Goal: Task Accomplishment & Management: Use online tool/utility

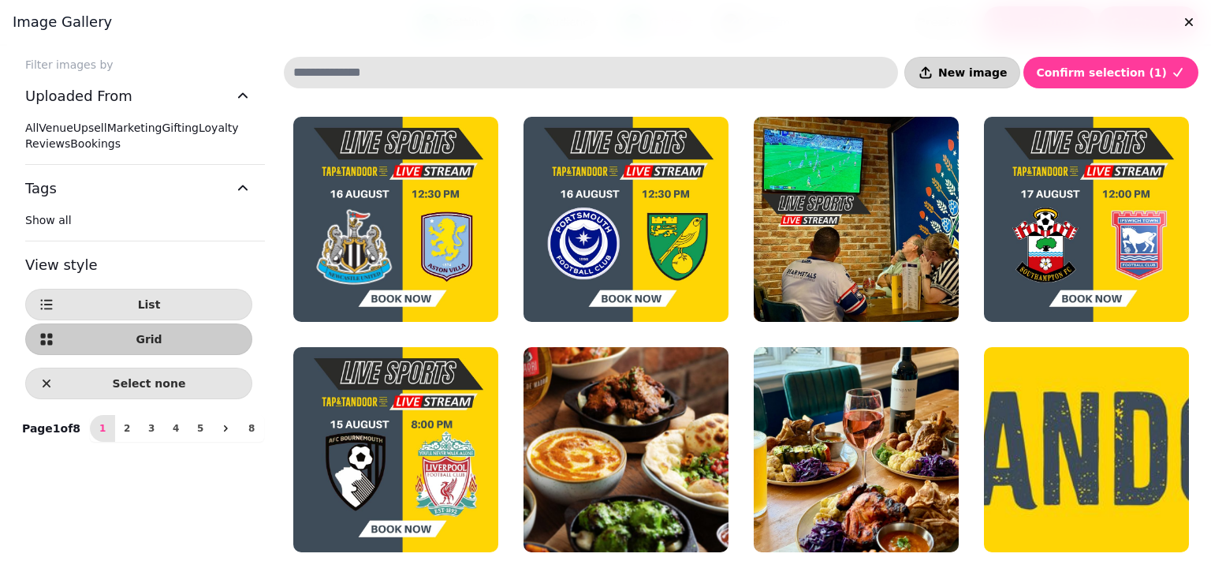
click at [980, 59] on button "New image" at bounding box center [963, 73] width 116 height 32
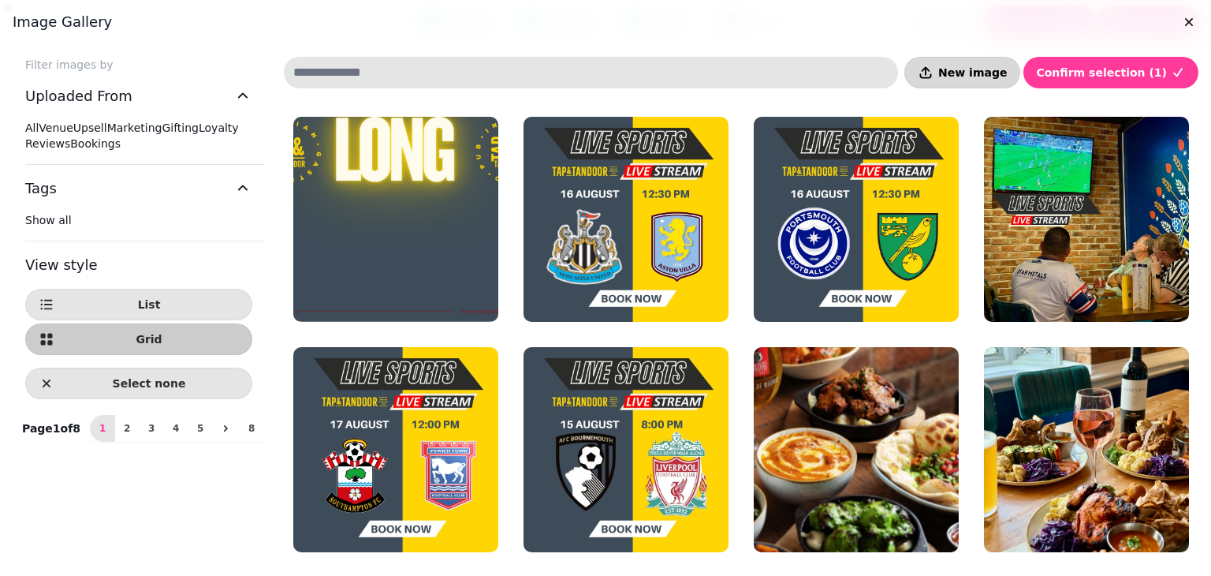
click at [989, 67] on span "New image" at bounding box center [973, 72] width 69 height 11
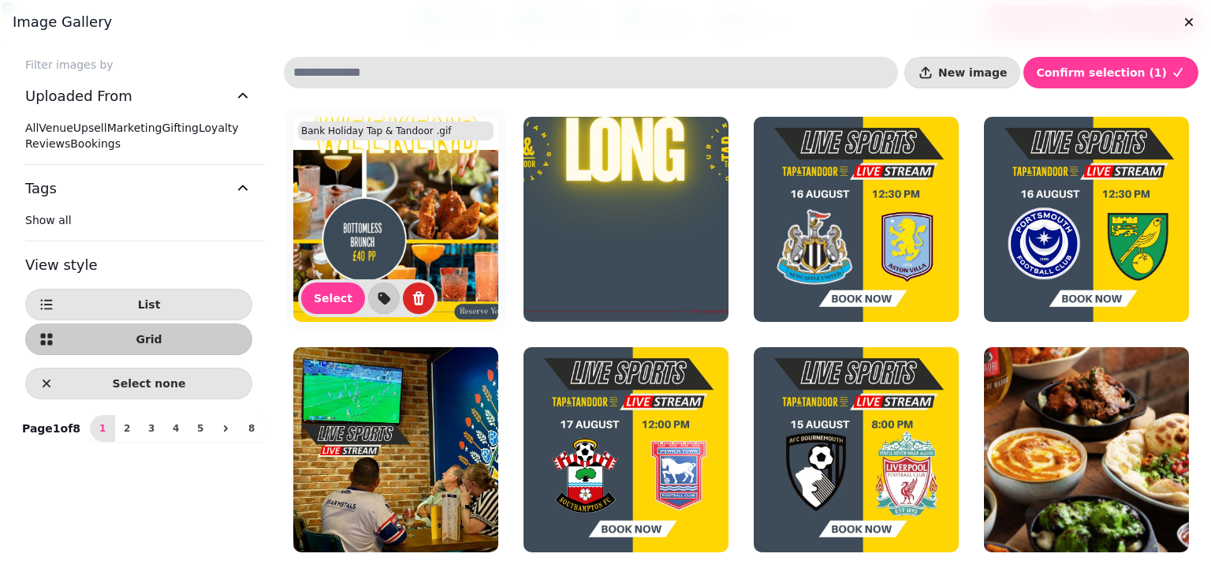
click at [427, 232] on img at bounding box center [395, 219] width 205 height 205
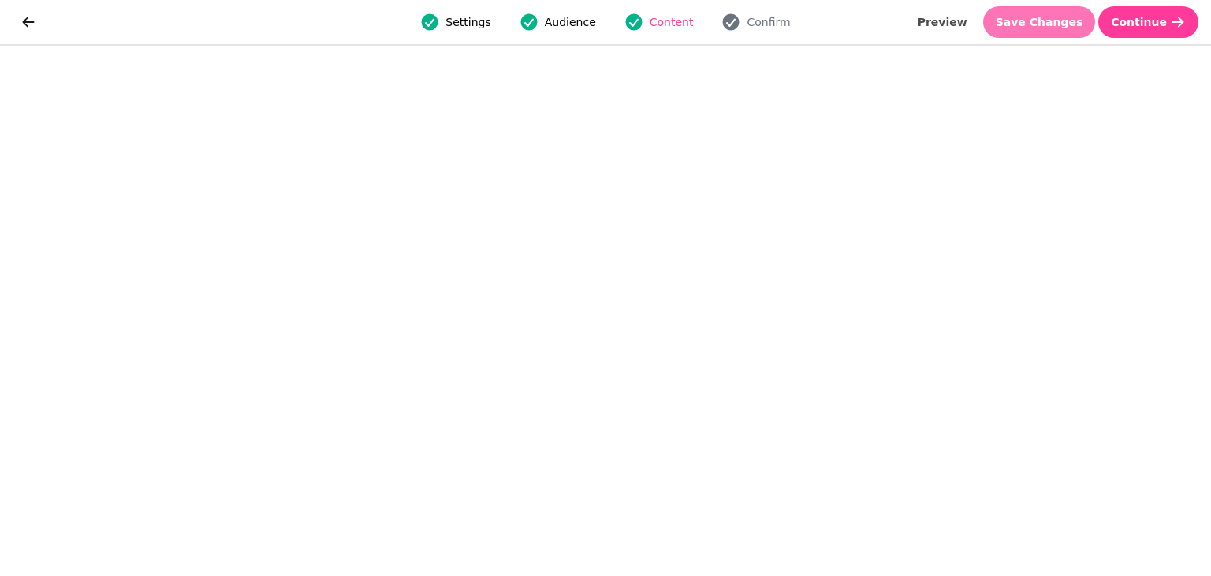
click at [1056, 28] on span "Save Changes" at bounding box center [1040, 22] width 88 height 11
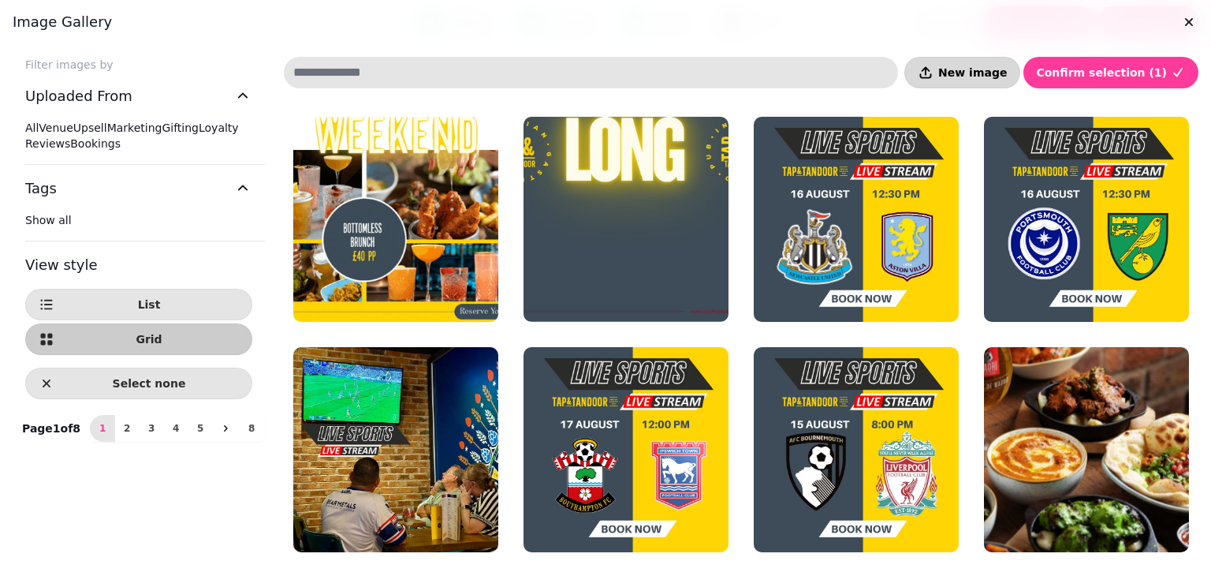
click at [991, 77] on span "New image" at bounding box center [973, 72] width 69 height 11
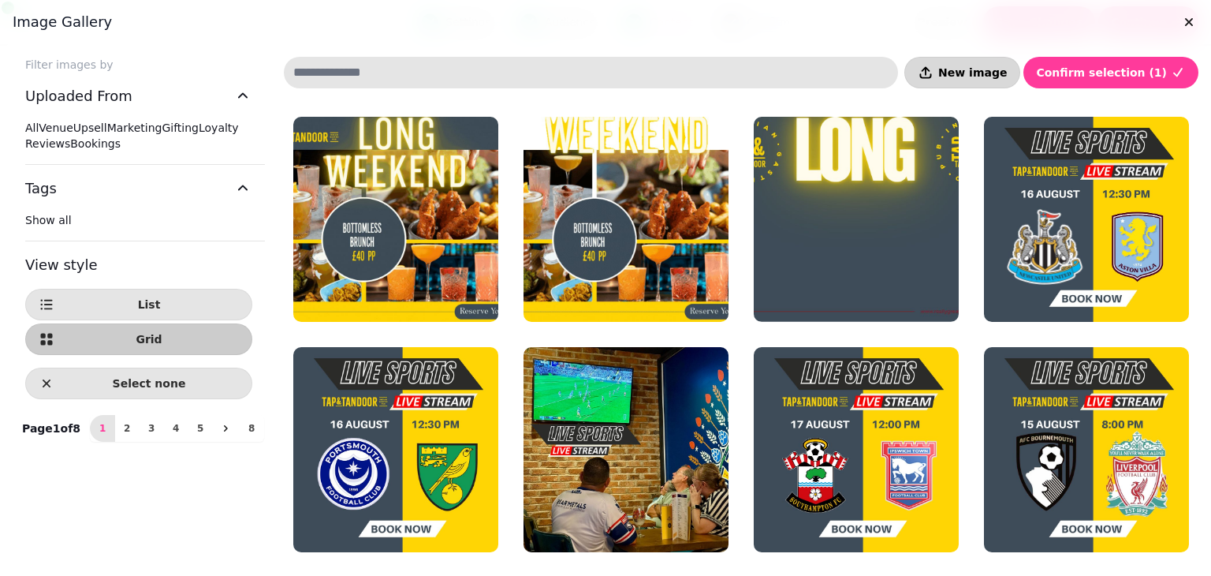
click at [982, 67] on span "New image" at bounding box center [973, 72] width 69 height 11
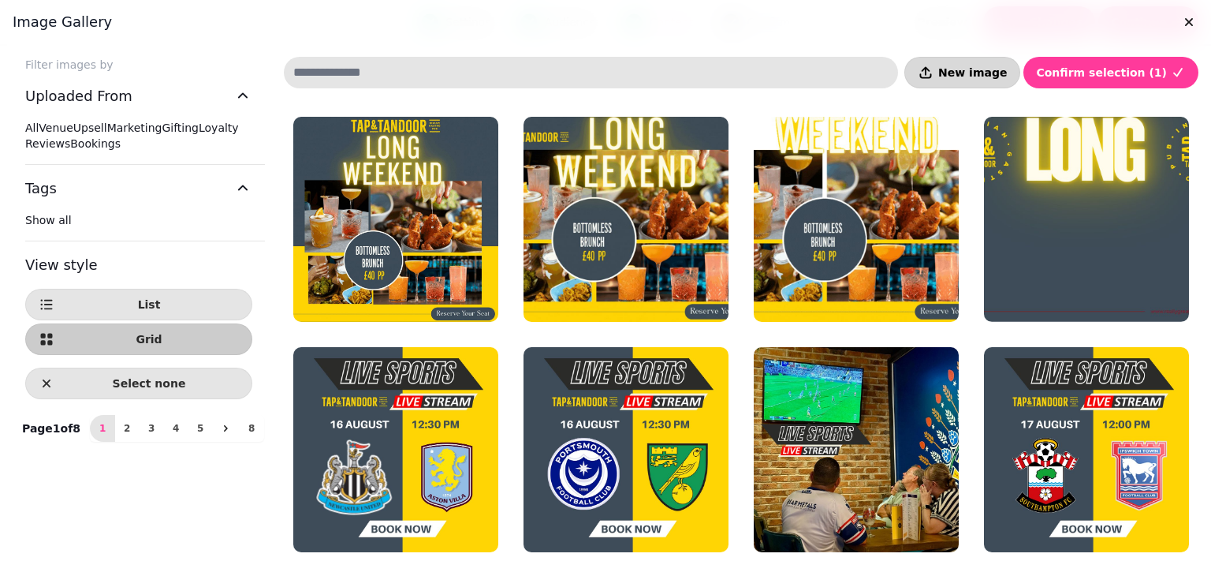
click at [999, 67] on span "New image" at bounding box center [973, 72] width 69 height 11
click at [1182, 26] on icon "button" at bounding box center [1190, 22] width 16 height 16
click at [1001, 62] on button "New image" at bounding box center [963, 73] width 116 height 32
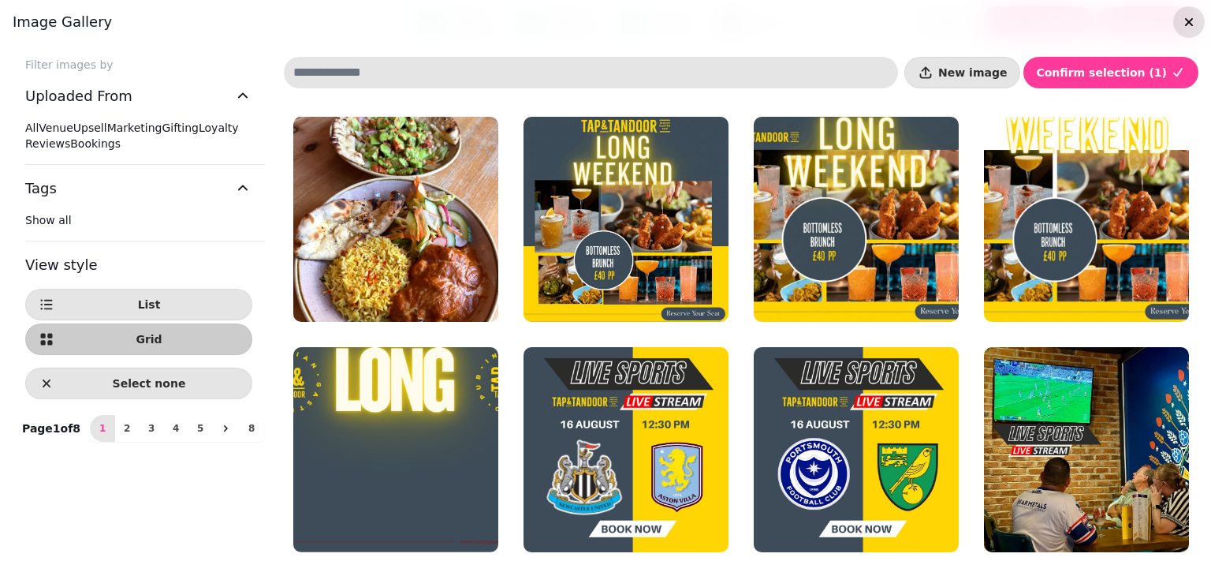
click at [1183, 24] on icon "button" at bounding box center [1190, 22] width 16 height 16
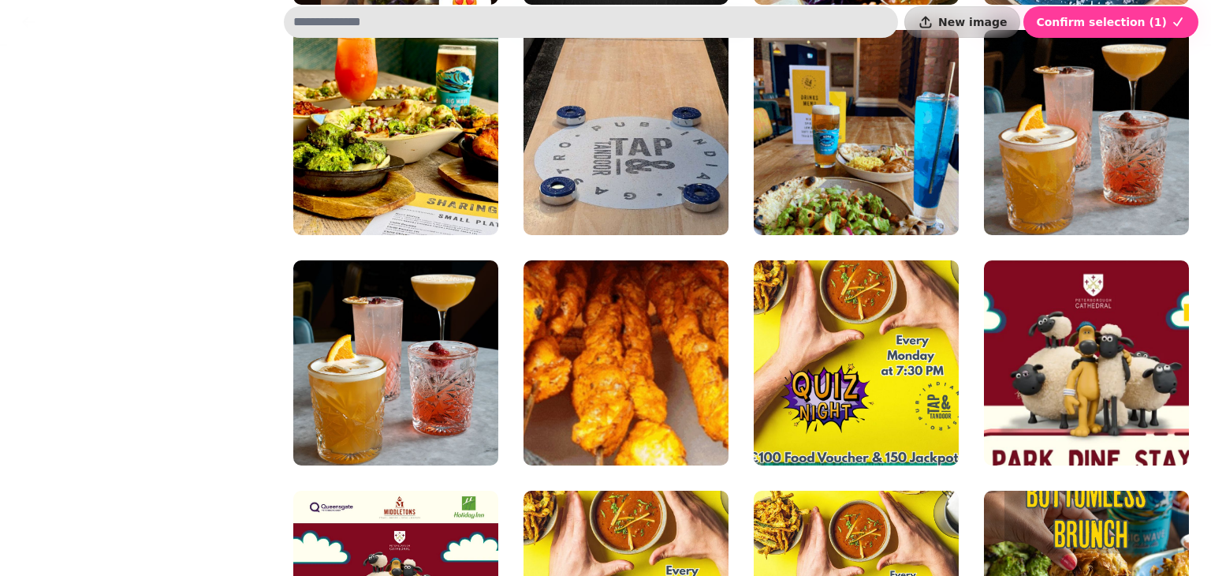
scroll to position [1467, 0]
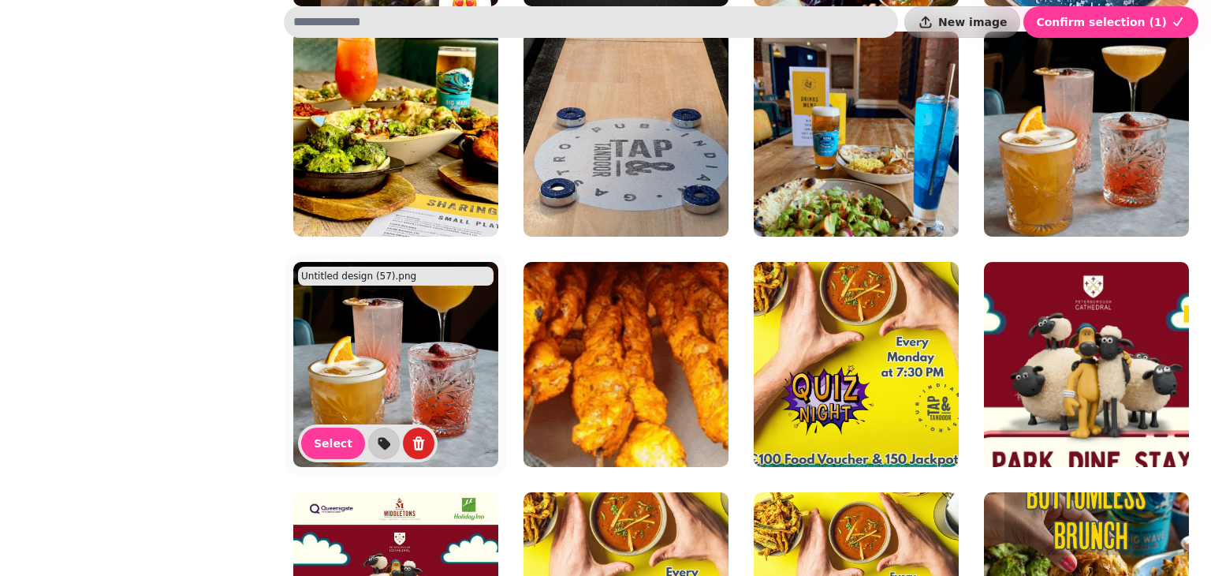
click at [362, 354] on img at bounding box center [395, 364] width 205 height 205
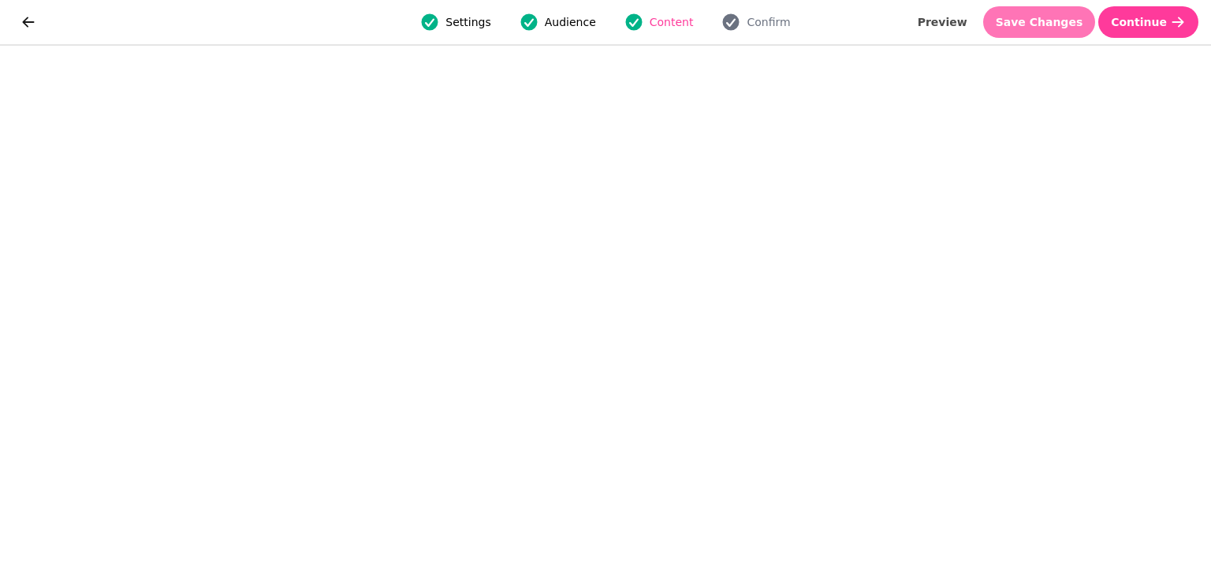
click at [1075, 9] on button "Save Changes" at bounding box center [1040, 22] width 113 height 32
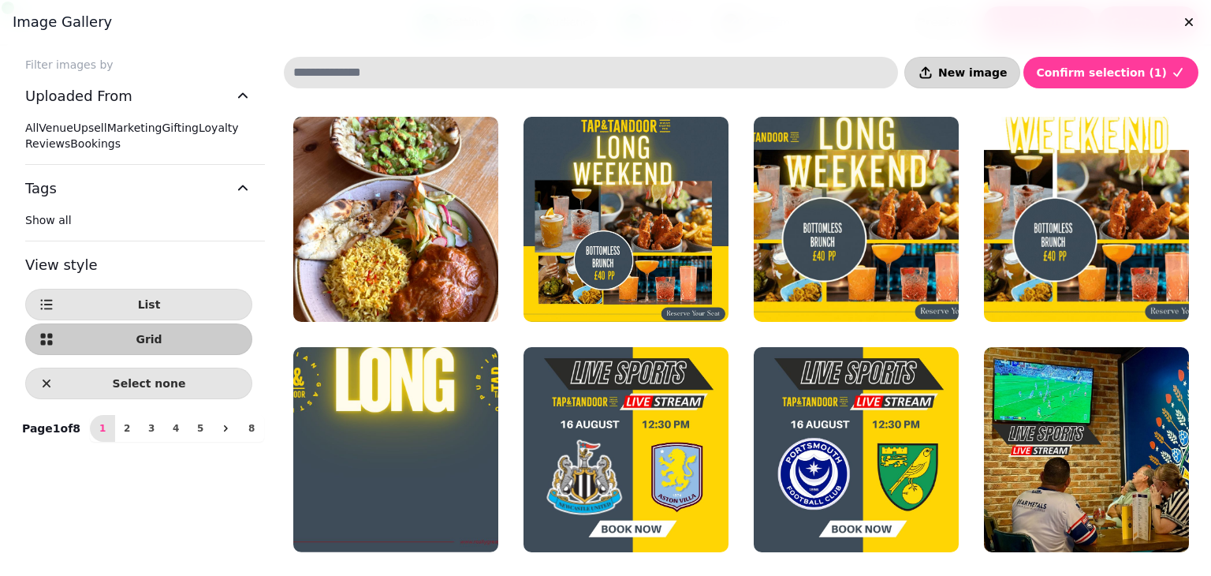
click at [973, 77] on span "New image" at bounding box center [973, 72] width 69 height 11
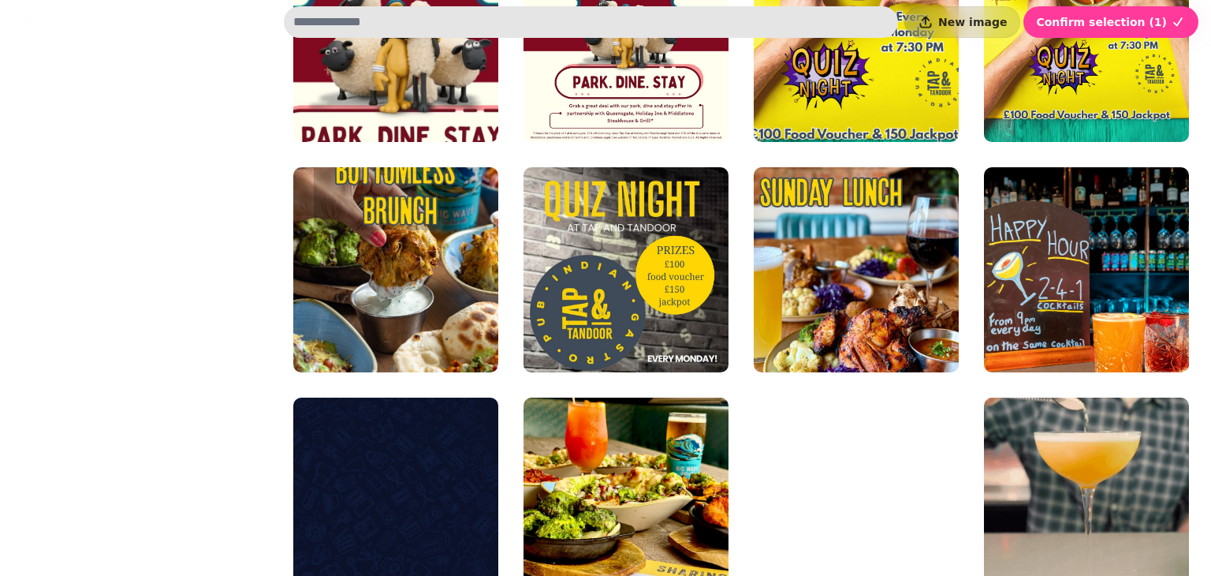
scroll to position [2052, 0]
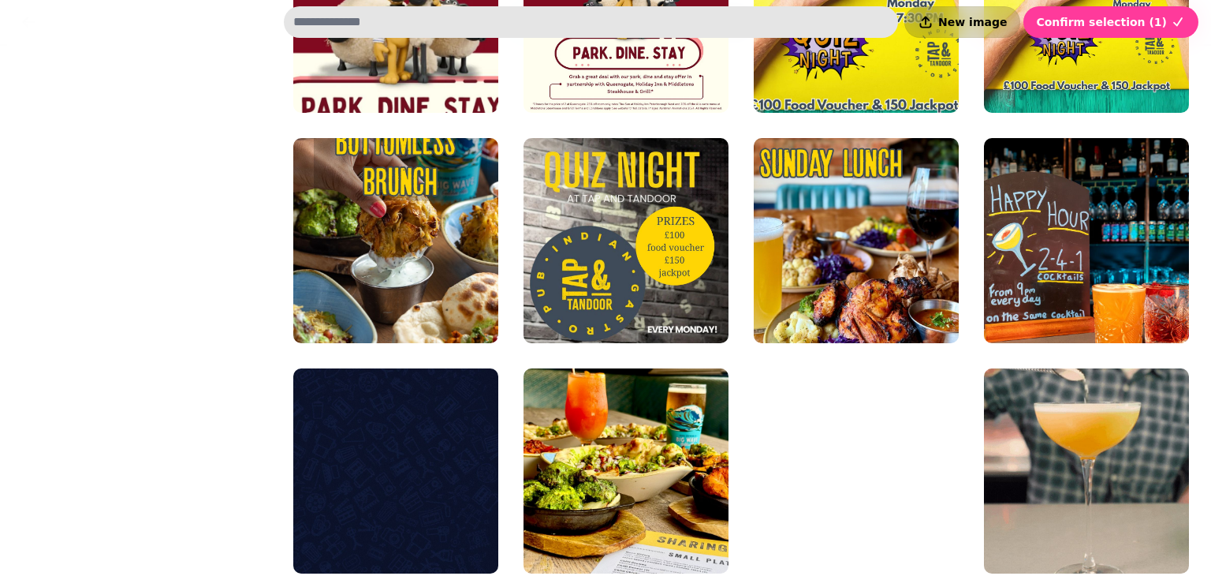
click at [991, 13] on button "New image" at bounding box center [963, 22] width 116 height 32
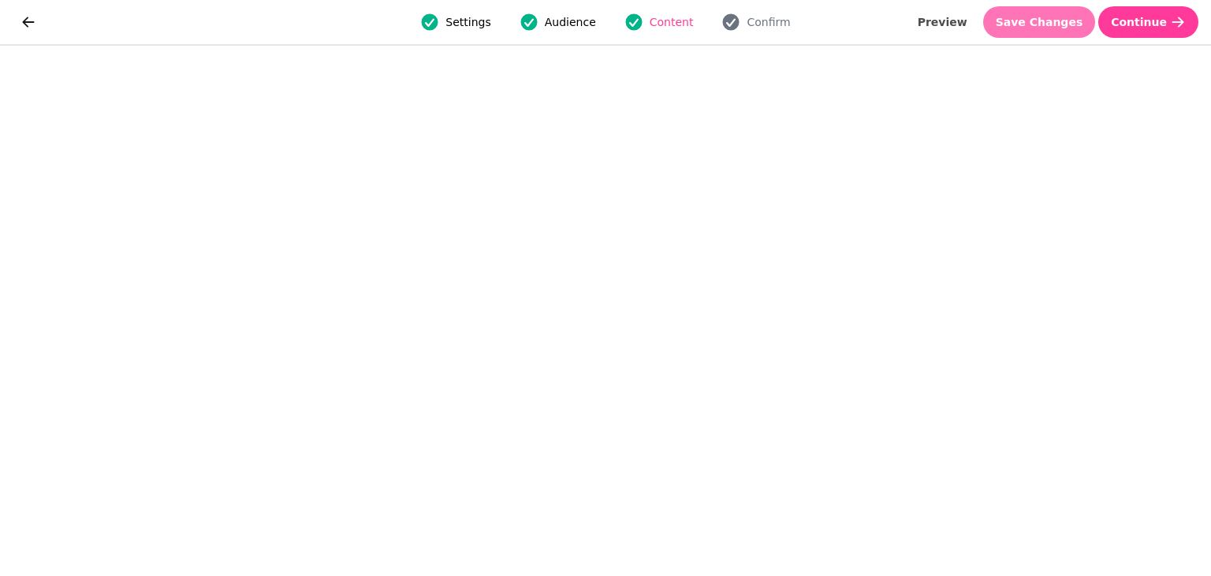
click at [1070, 20] on span "Save Changes" at bounding box center [1040, 22] width 88 height 11
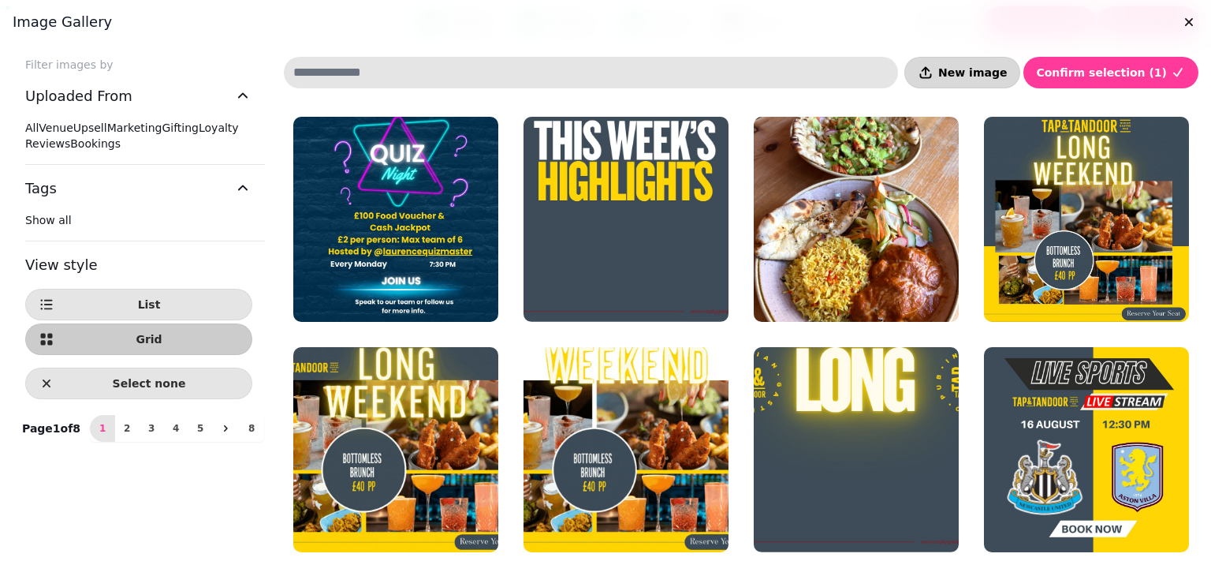
click at [980, 73] on span "New image" at bounding box center [973, 72] width 69 height 11
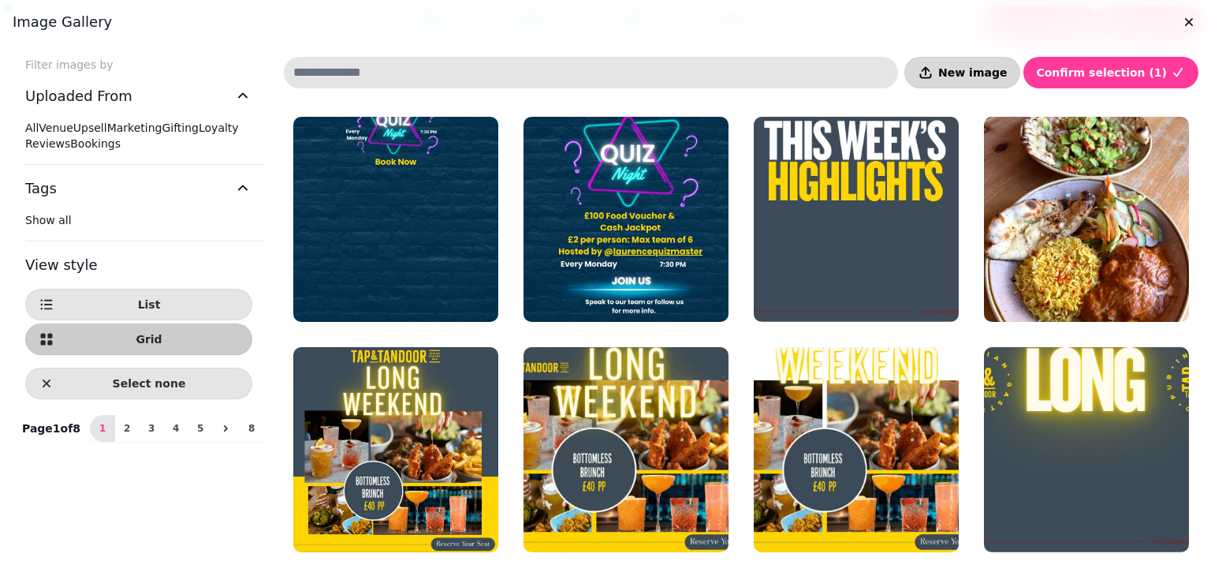
click at [1007, 67] on span "New image" at bounding box center [973, 72] width 69 height 11
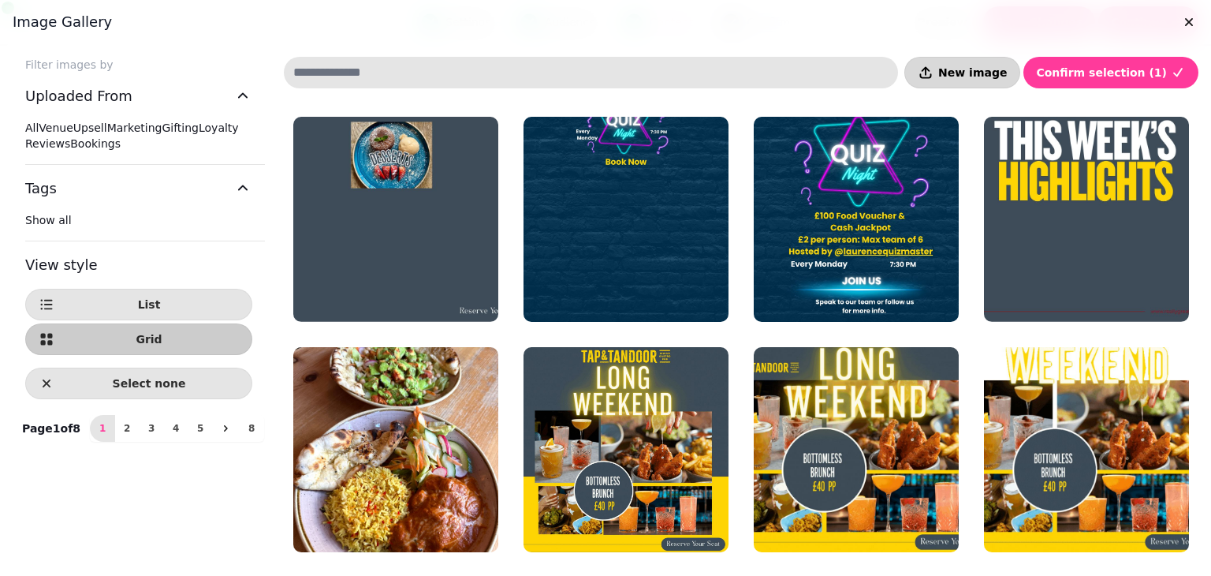
click at [1002, 59] on button "New image" at bounding box center [963, 73] width 116 height 32
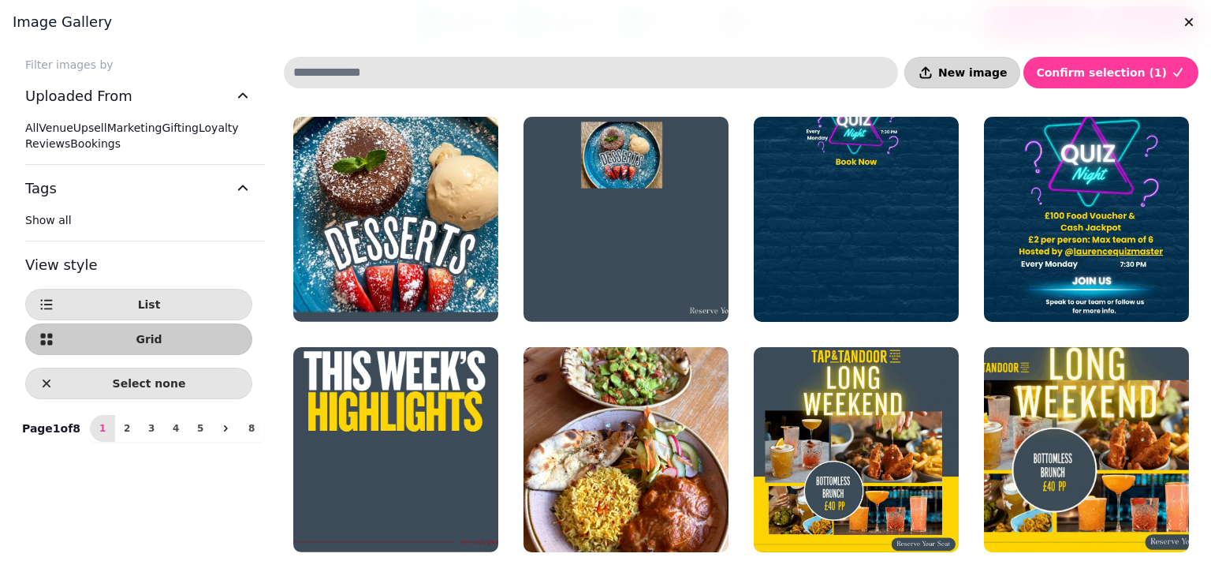
click at [962, 72] on button "New image" at bounding box center [963, 73] width 116 height 32
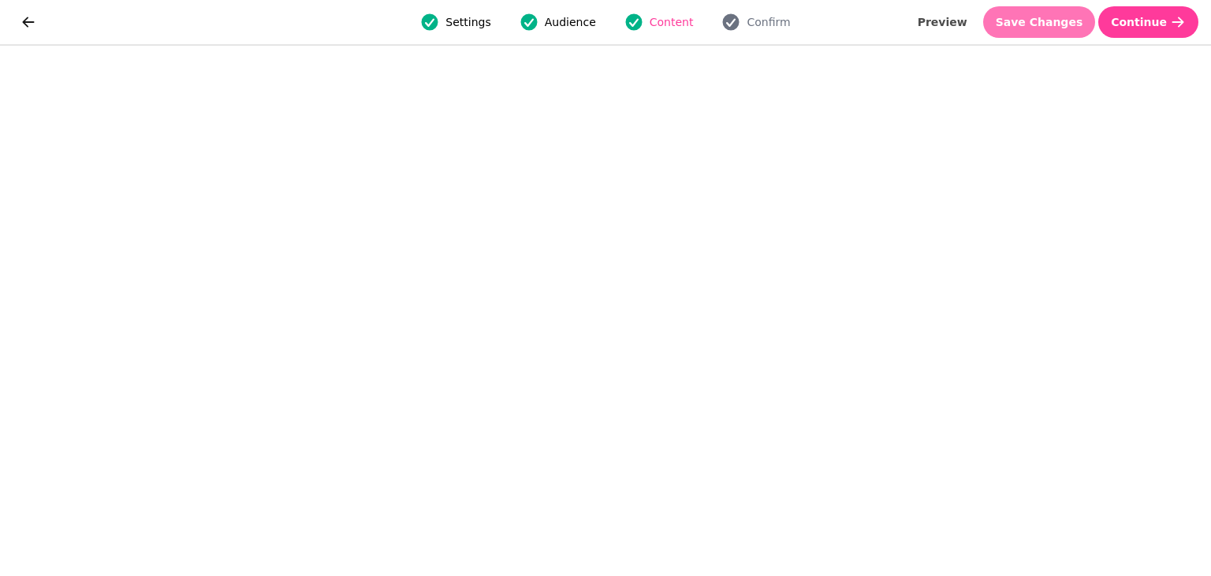
click at [1037, 8] on button "Save Changes" at bounding box center [1040, 22] width 113 height 32
click at [1055, 13] on button "Save Changes" at bounding box center [1040, 22] width 113 height 32
click at [1036, 23] on span "Save Changes" at bounding box center [1040, 22] width 88 height 11
click at [1029, 33] on button "Save Changes" at bounding box center [1040, 22] width 113 height 32
click at [1051, 26] on span "Save Changes" at bounding box center [1040, 22] width 88 height 11
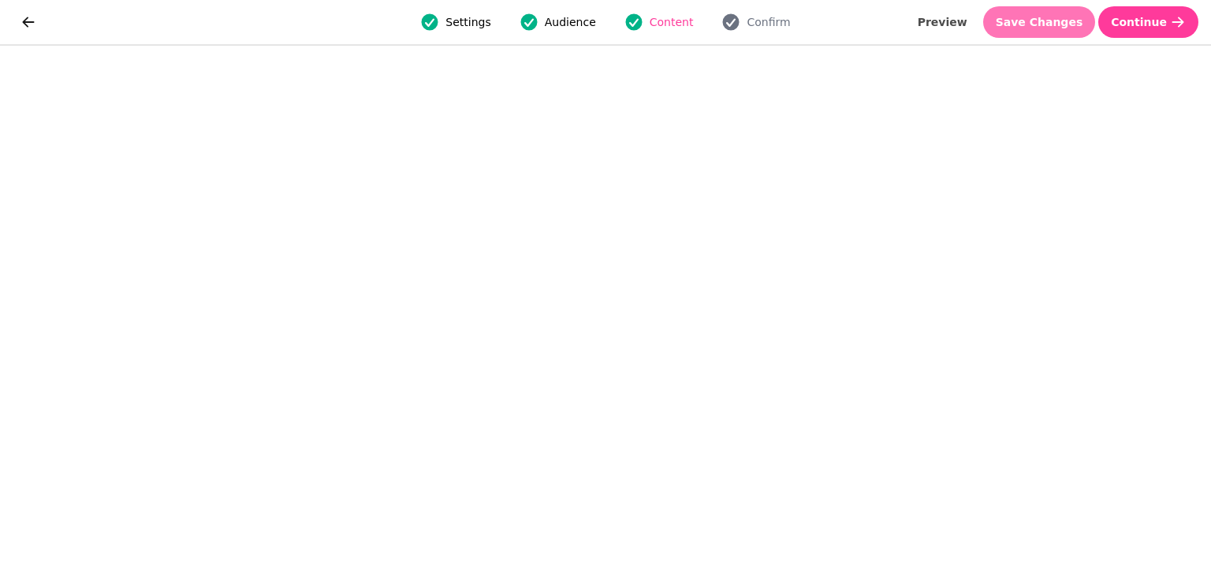
click at [1063, 23] on span "Save Changes" at bounding box center [1040, 22] width 88 height 11
click at [1065, 34] on button "Save Changes" at bounding box center [1040, 22] width 113 height 32
click at [1028, 19] on span "Save Changes" at bounding box center [1040, 22] width 88 height 11
click at [1033, 18] on span "Save Changes" at bounding box center [1040, 22] width 88 height 11
click at [1077, 29] on button "Save Changes" at bounding box center [1040, 22] width 113 height 32
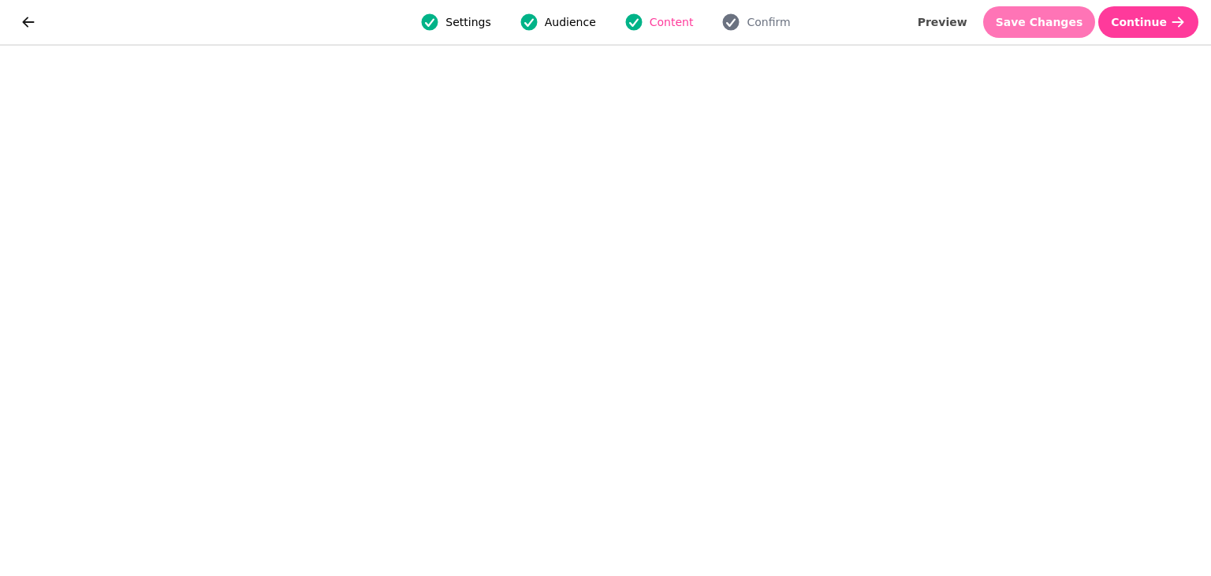
click at [1057, 20] on span "Save Changes" at bounding box center [1040, 22] width 88 height 11
click at [1068, 30] on button "Save Changes" at bounding box center [1040, 22] width 113 height 32
click at [1052, 29] on button "Save Changes" at bounding box center [1040, 22] width 113 height 32
click at [1059, 21] on span "Save Changes" at bounding box center [1040, 22] width 88 height 11
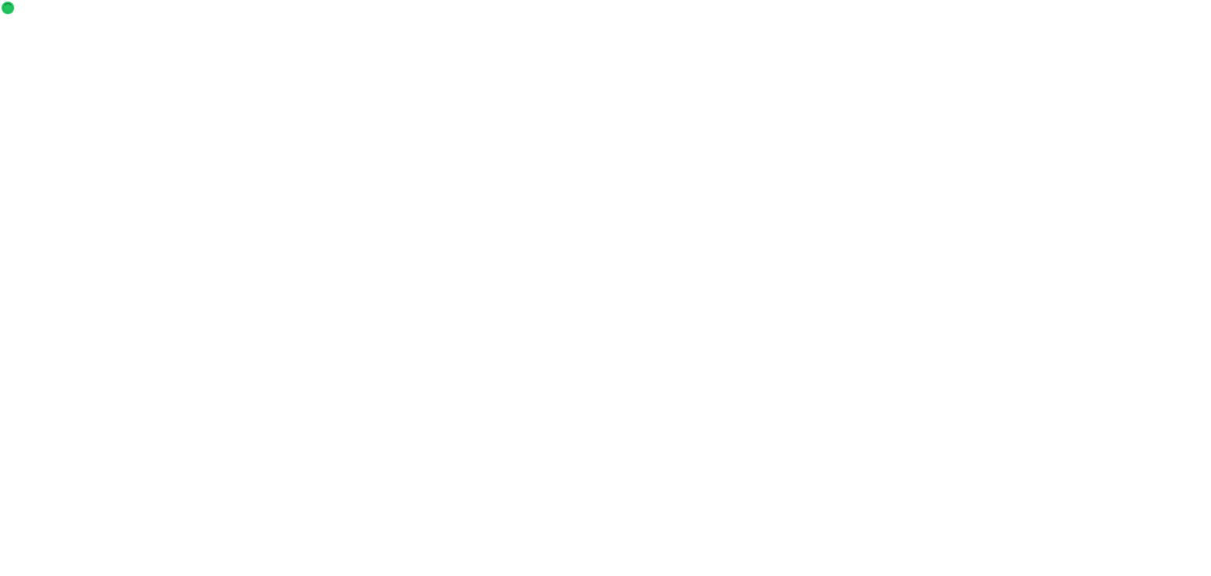
click at [1211, 230] on div at bounding box center [605, 288] width 1211 height 576
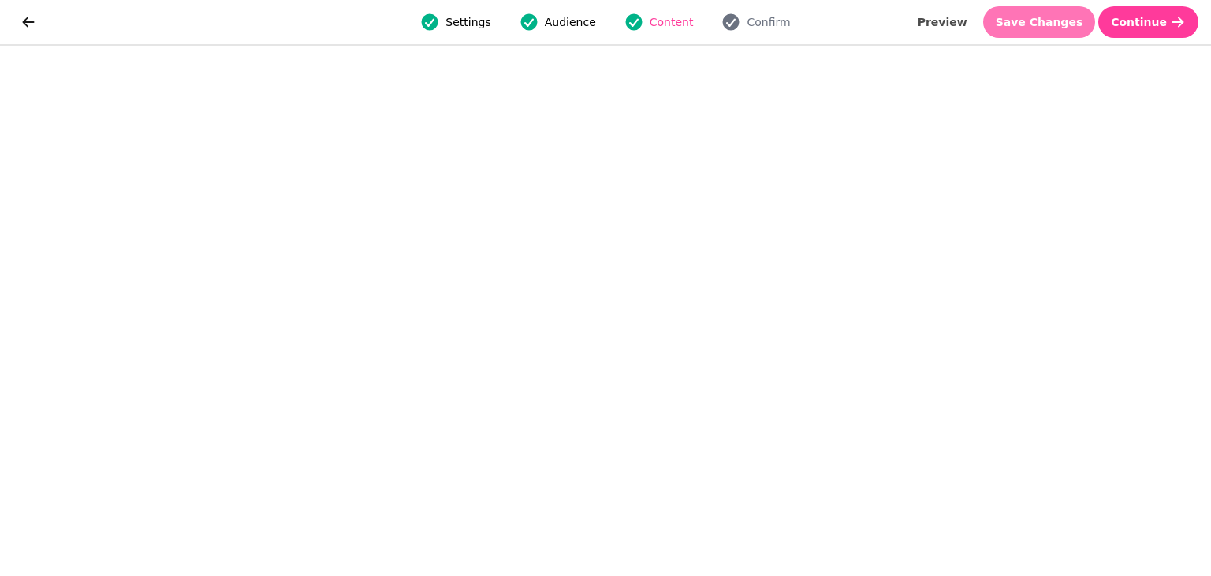
click at [1057, 35] on button "Save Changes" at bounding box center [1040, 22] width 113 height 32
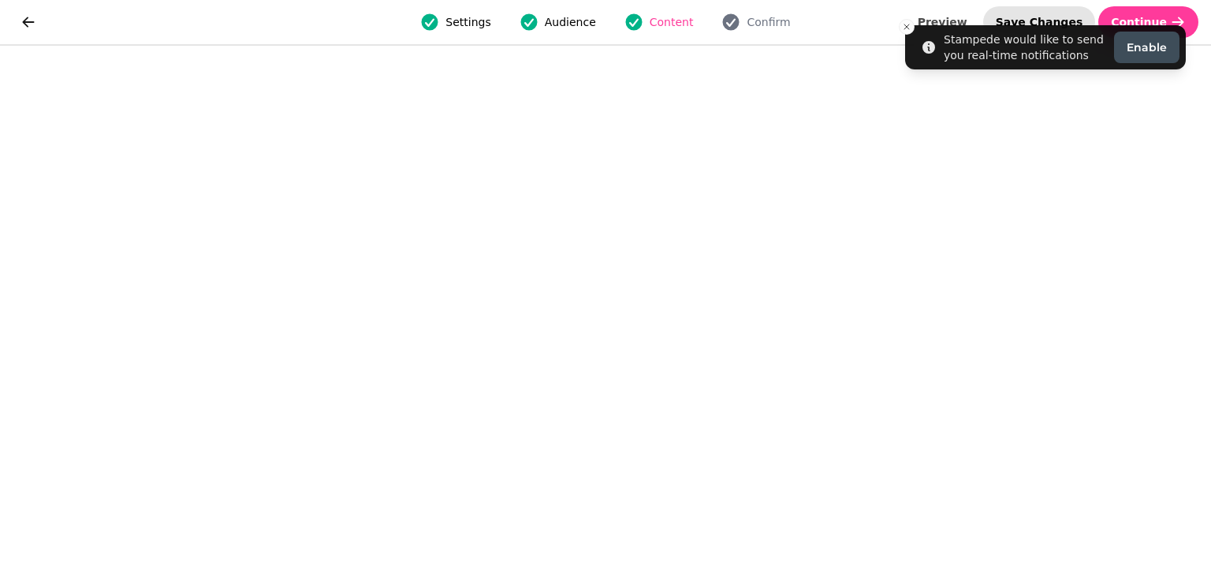
click at [1078, 12] on button "Save Changes" at bounding box center [1040, 22] width 113 height 32
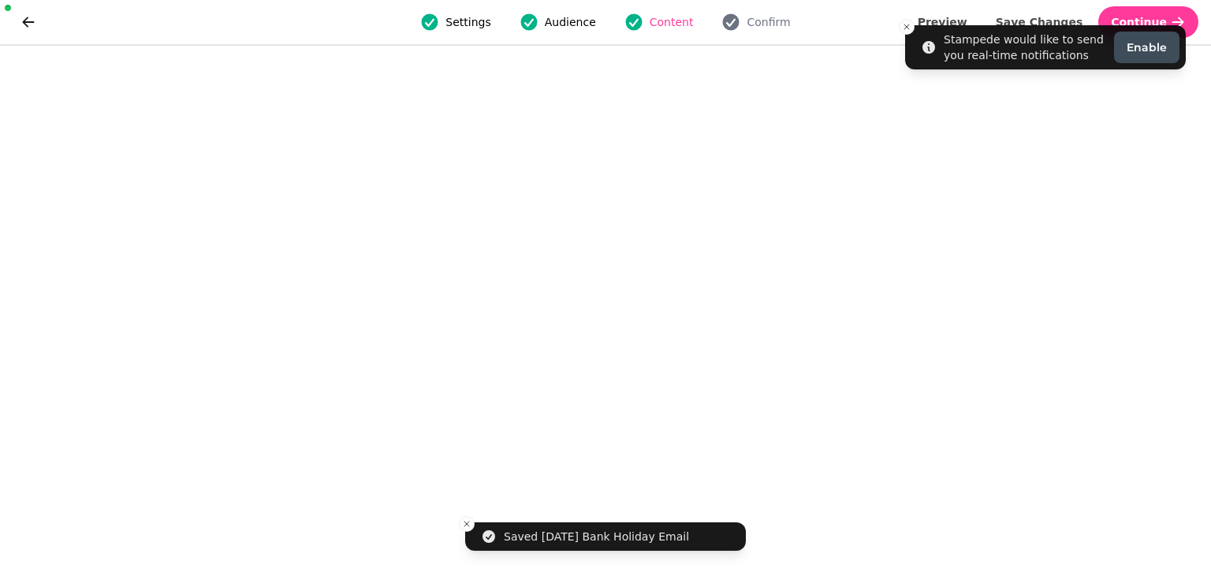
click at [472, 23] on span "Settings" at bounding box center [468, 22] width 45 height 16
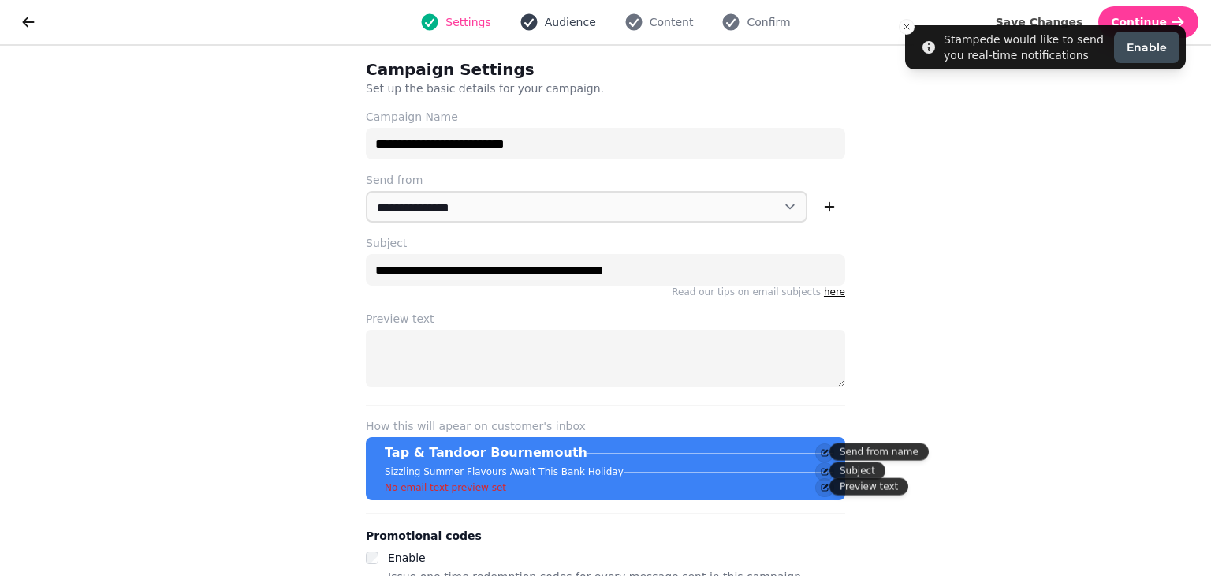
click at [568, 21] on span "Audience" at bounding box center [570, 22] width 51 height 16
select select "**********"
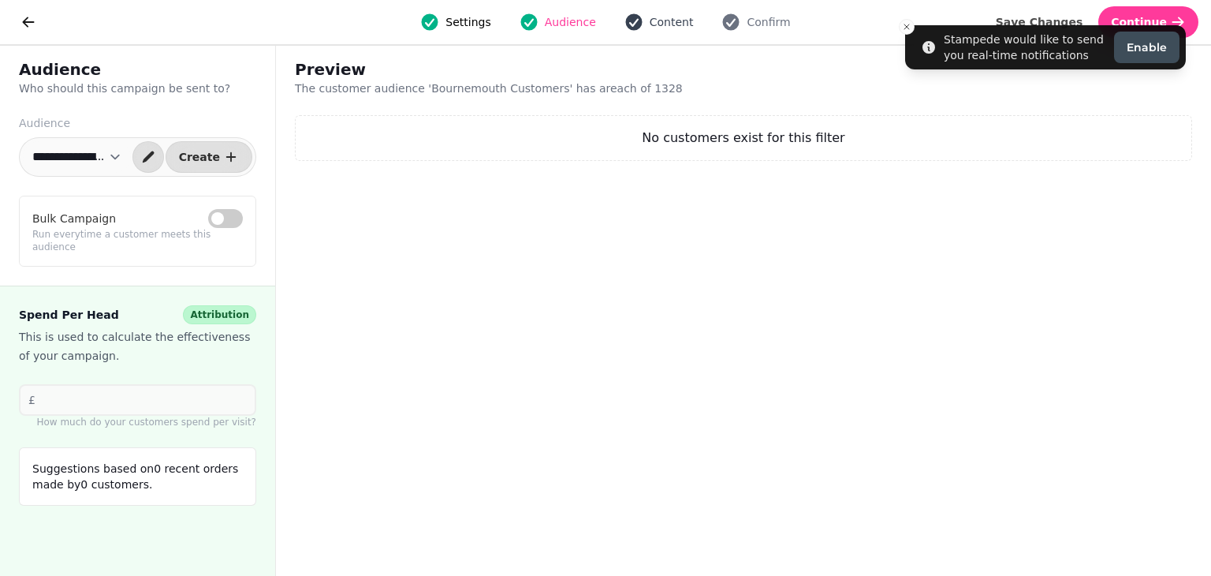
click at [640, 23] on icon "button" at bounding box center [633, 22] width 17 height 17
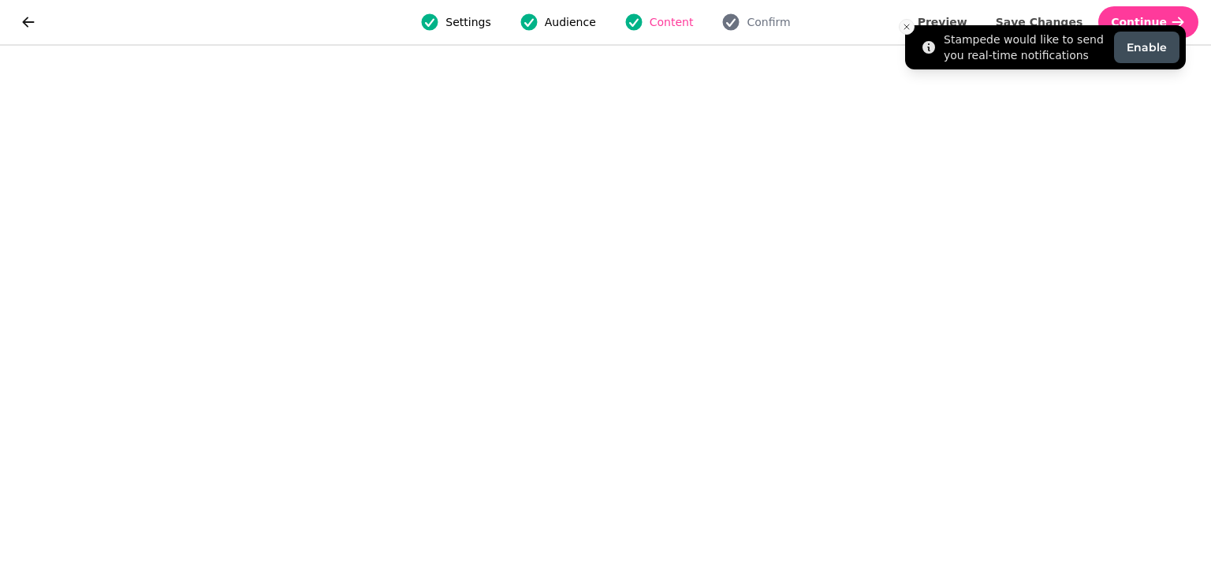
click at [909, 24] on icon "Close toast" at bounding box center [906, 26] width 9 height 9
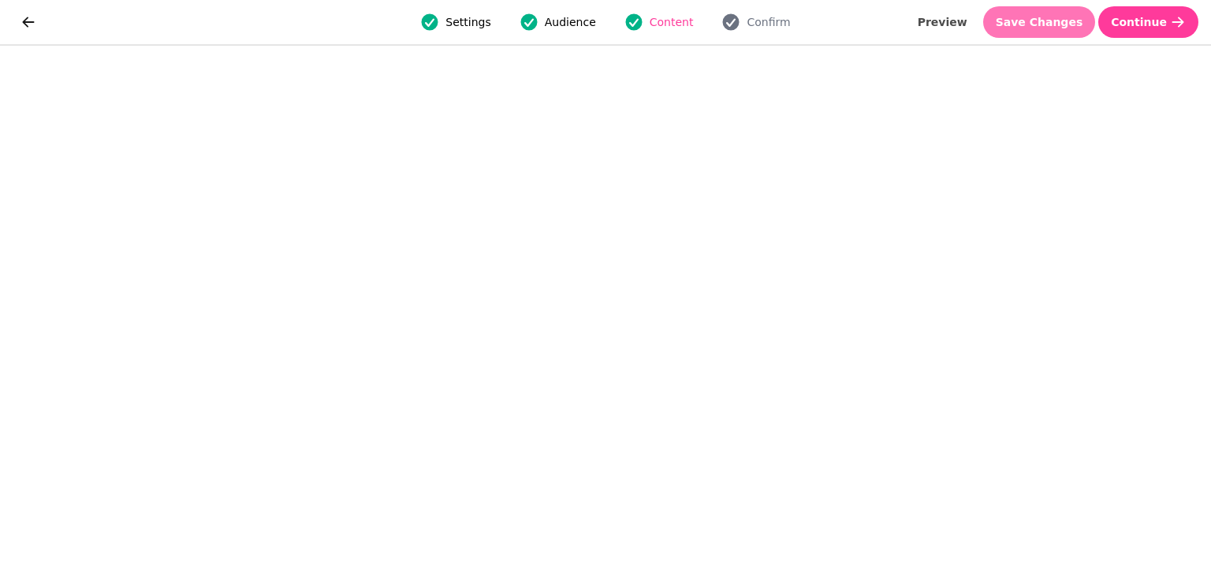
click at [1047, 13] on button "Save Changes" at bounding box center [1040, 22] width 113 height 32
click at [1040, 4] on div "Settings Audience Content Confirm Preview Save Changes Continue" at bounding box center [605, 22] width 1211 height 44
click at [1032, 36] on button "Save Changes" at bounding box center [1040, 22] width 113 height 32
click at [1036, 25] on span "Save Changes" at bounding box center [1040, 22] width 88 height 11
click at [1066, 22] on span "Save Changes" at bounding box center [1040, 22] width 88 height 11
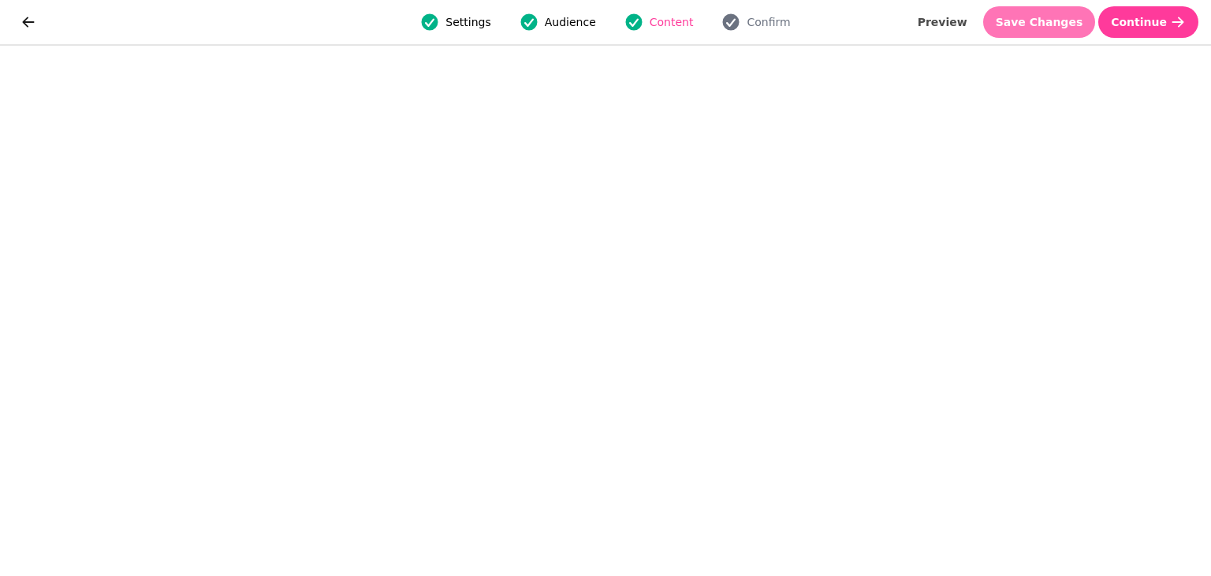
click at [1066, 13] on button "Save Changes" at bounding box center [1040, 22] width 113 height 32
click at [1041, 17] on span "Save Changes" at bounding box center [1040, 22] width 88 height 11
click at [1026, 28] on span "Save Changes" at bounding box center [1040, 22] width 88 height 11
click at [1068, 18] on span "Save Changes" at bounding box center [1040, 22] width 88 height 11
click at [1073, 17] on span "Save Changes" at bounding box center [1040, 22] width 88 height 11
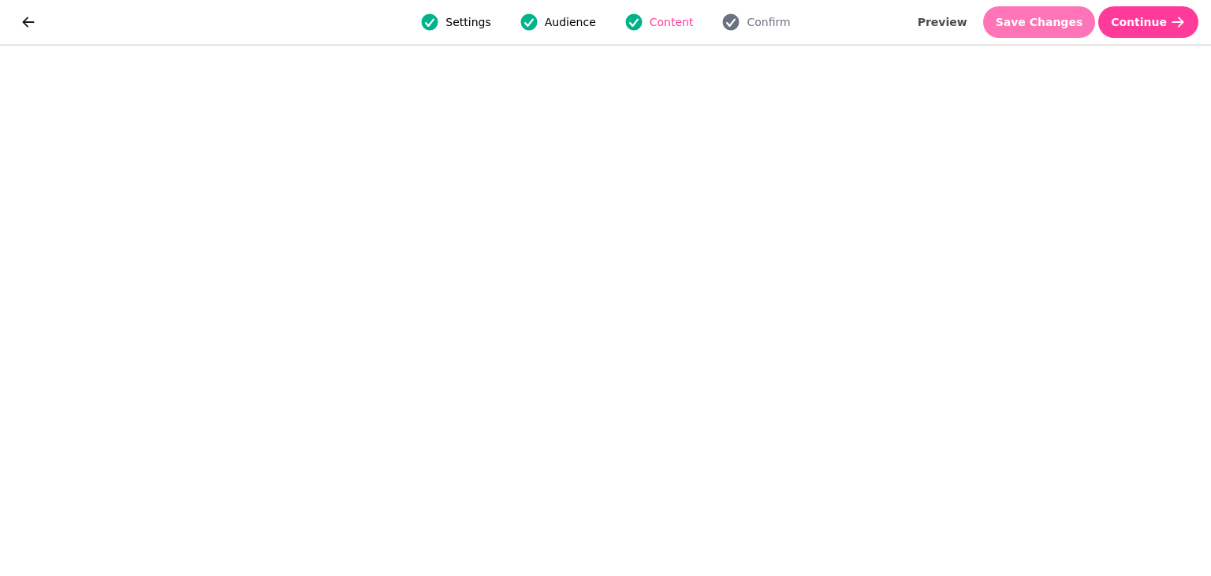
click at [1093, 24] on button "Save Changes" at bounding box center [1040, 22] width 113 height 32
click at [1062, 13] on button "Save Changes" at bounding box center [1040, 22] width 113 height 32
click at [1066, 23] on span "Save Changes" at bounding box center [1040, 22] width 88 height 11
click at [1040, 19] on span "Save Changes" at bounding box center [1040, 22] width 88 height 11
click at [1073, 23] on span "Save Changes" at bounding box center [1040, 22] width 88 height 11
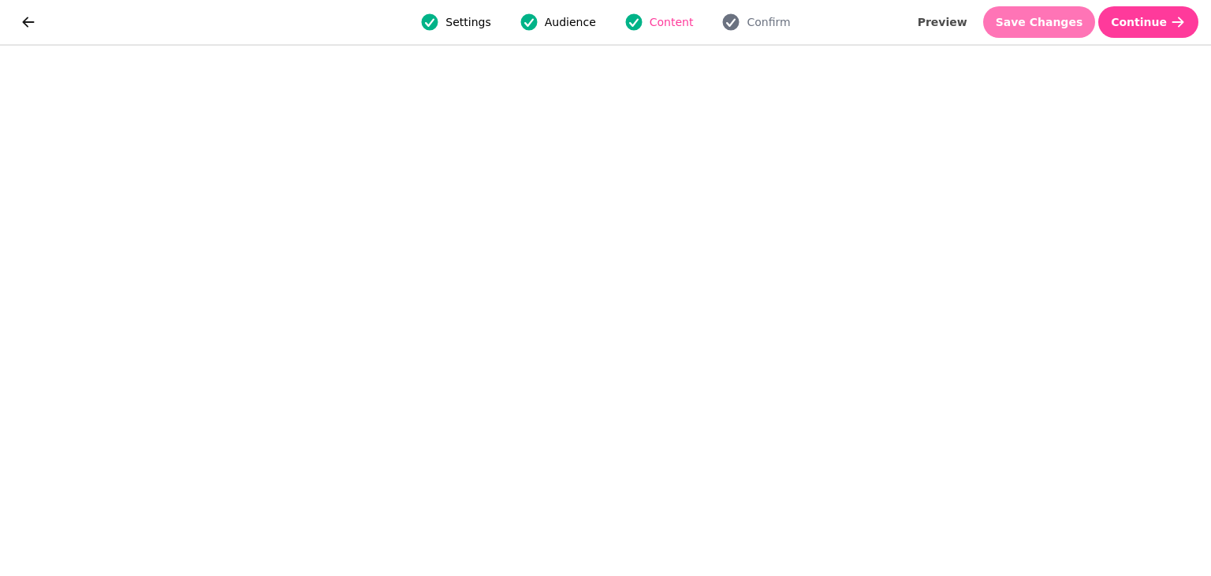
click at [1058, 21] on span "Save Changes" at bounding box center [1040, 22] width 88 height 11
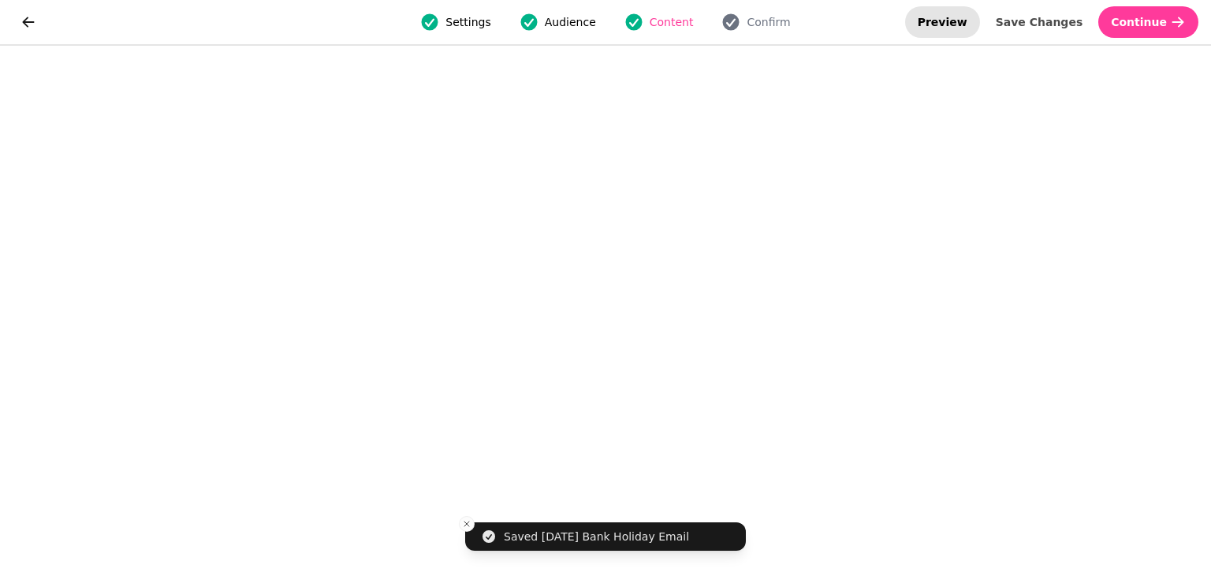
click at [968, 23] on span "Preview" at bounding box center [943, 22] width 50 height 11
select select "**********"
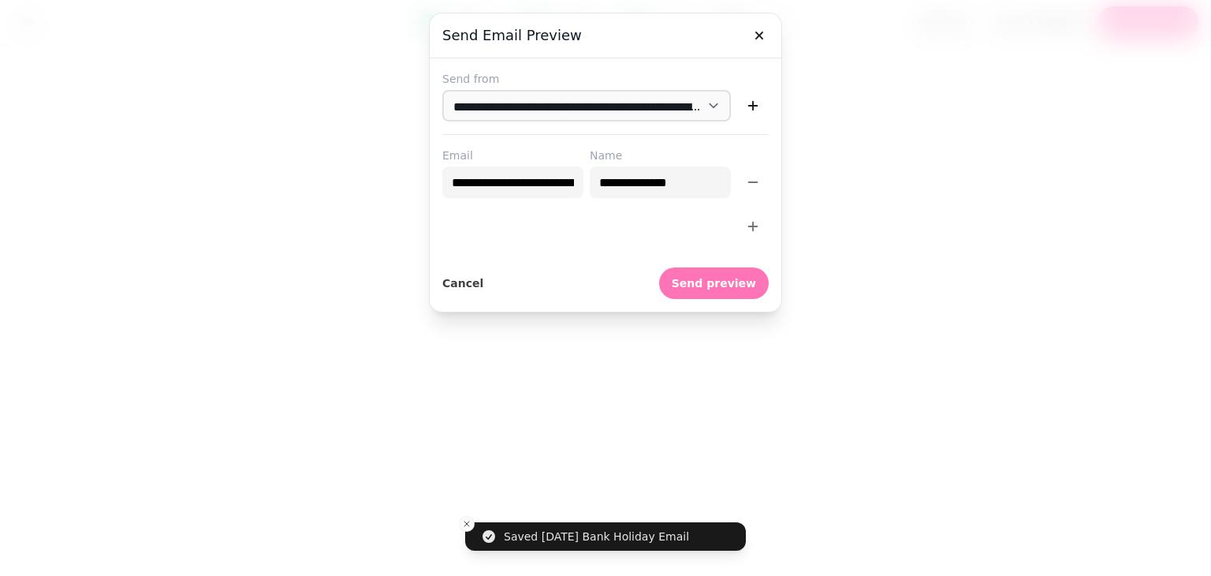
click at [695, 278] on span "Send preview" at bounding box center [714, 283] width 84 height 11
